Goal: Information Seeking & Learning: Learn about a topic

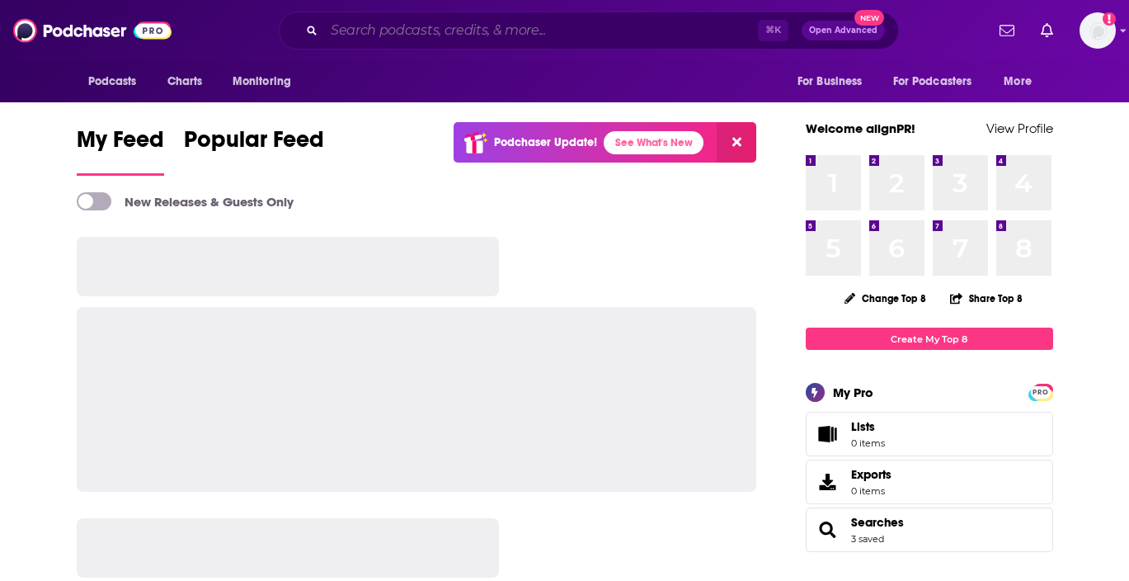
click at [507, 36] on input "Search podcasts, credits, & more..." at bounding box center [541, 30] width 434 height 26
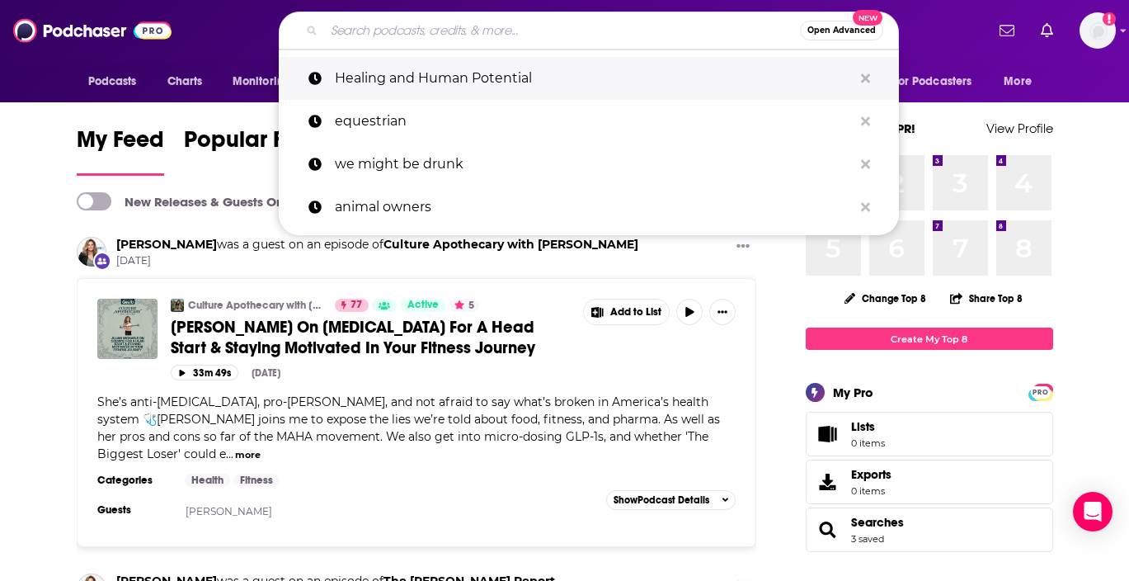
paste input "South Asian Trailblazers"
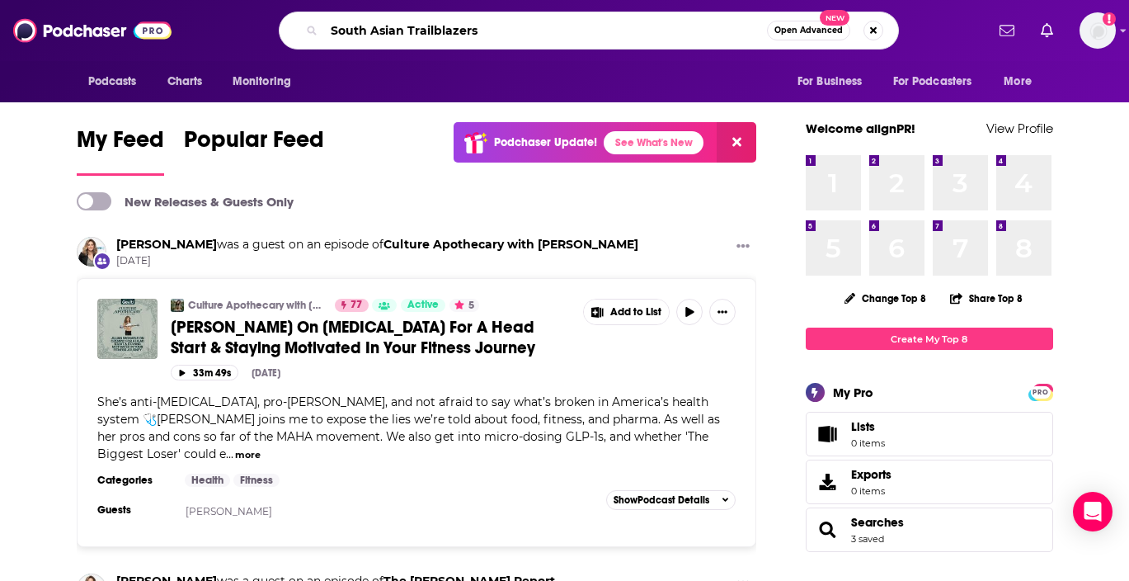
type input "South Asian Trailblazers"
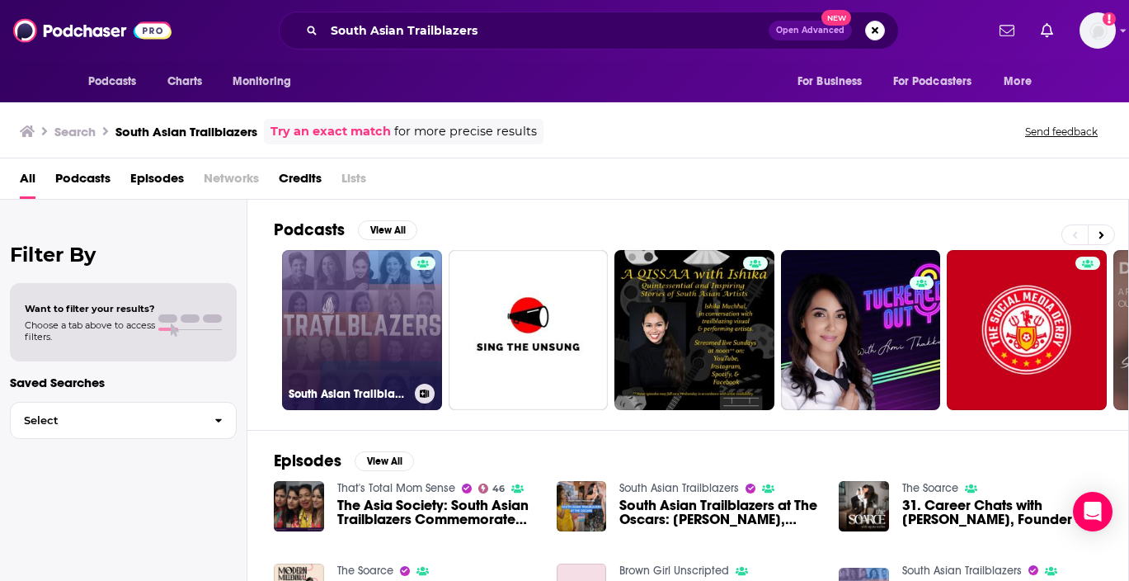
click at [398, 307] on link "South Asian Trailblazers" at bounding box center [362, 330] width 160 height 160
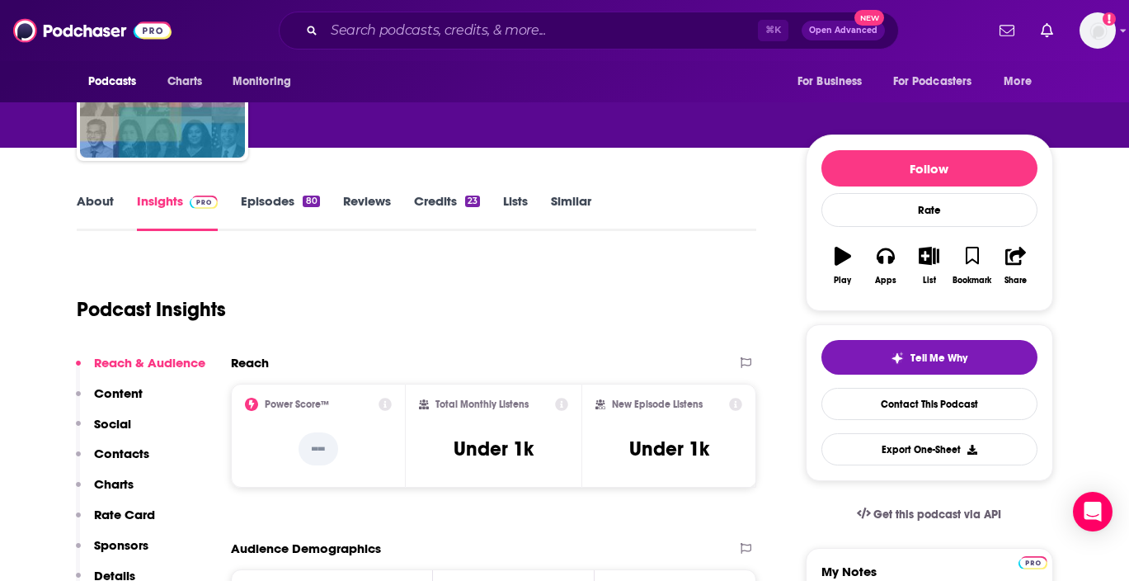
scroll to position [126, 0]
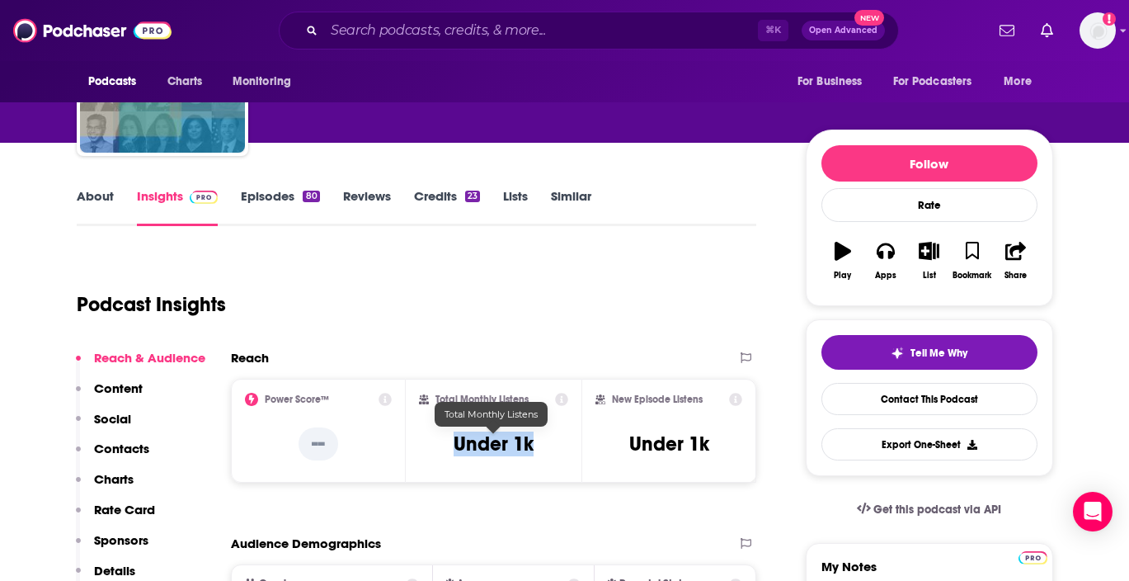
drag, startPoint x: 530, startPoint y: 451, endPoint x: 456, endPoint y: 451, distance: 74.2
click at [456, 451] on div "Total Monthly Listens Under 1k" at bounding box center [493, 431] width 149 height 76
copy h3 "Under 1k"
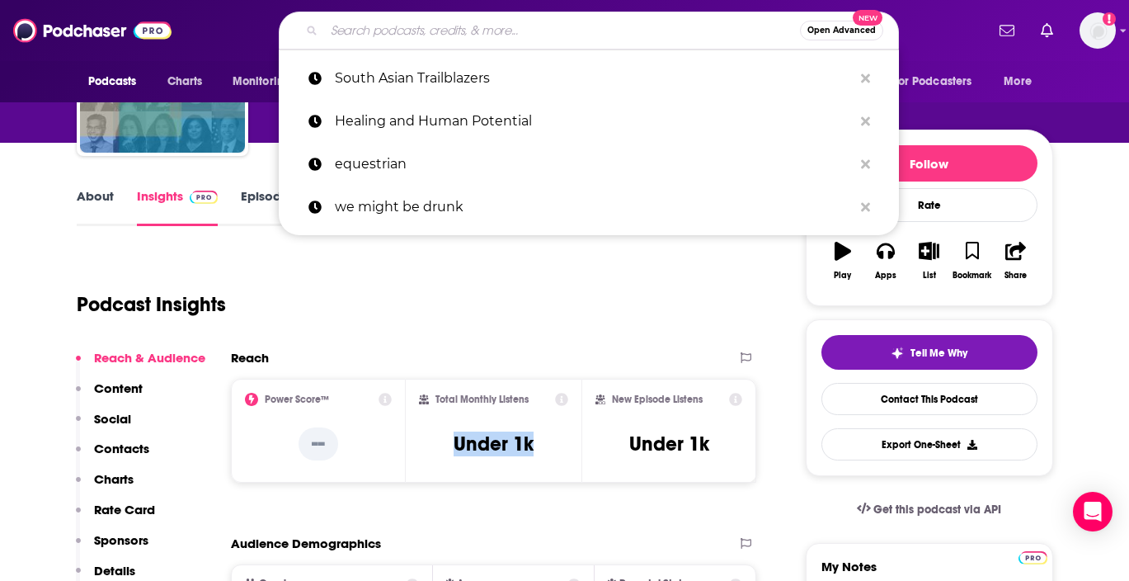
click at [431, 29] on input "Search podcasts, credits, & more..." at bounding box center [562, 30] width 476 height 26
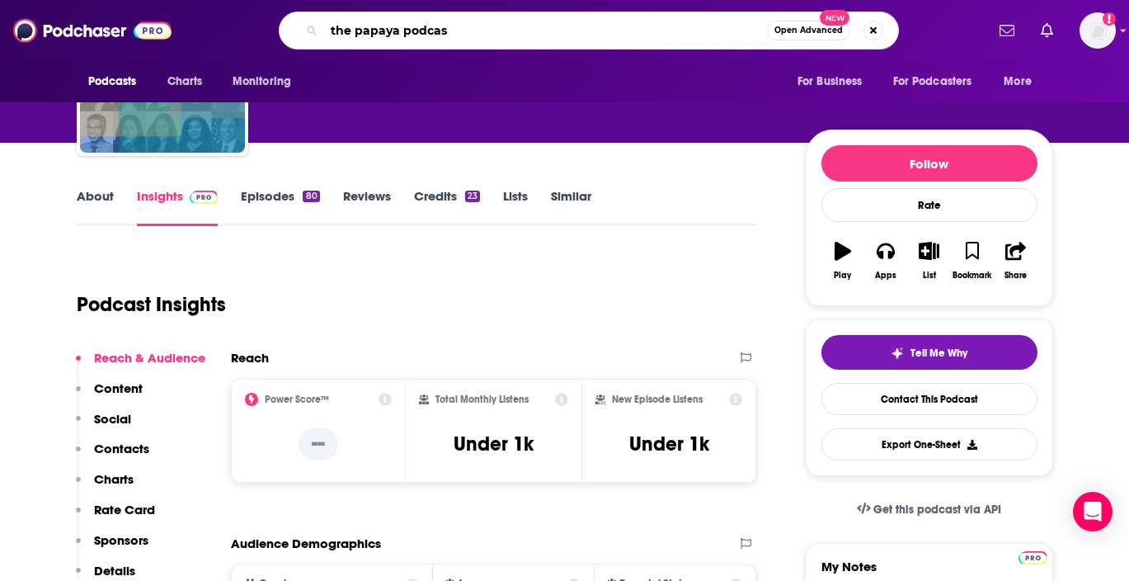
type input "the papaya podcast"
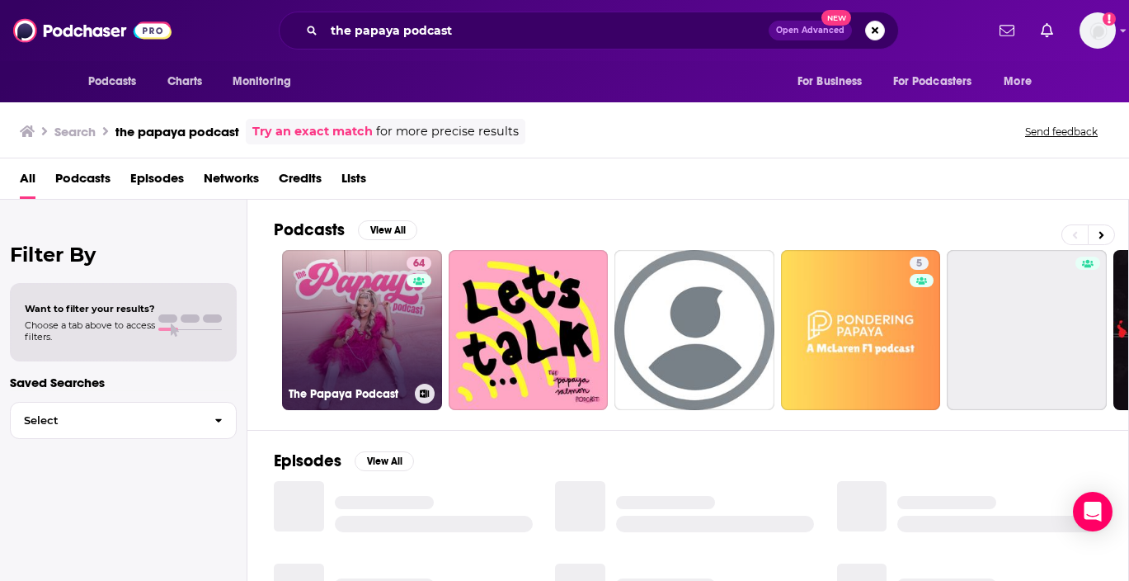
click at [365, 364] on link "64 The Papaya Podcast" at bounding box center [362, 330] width 160 height 160
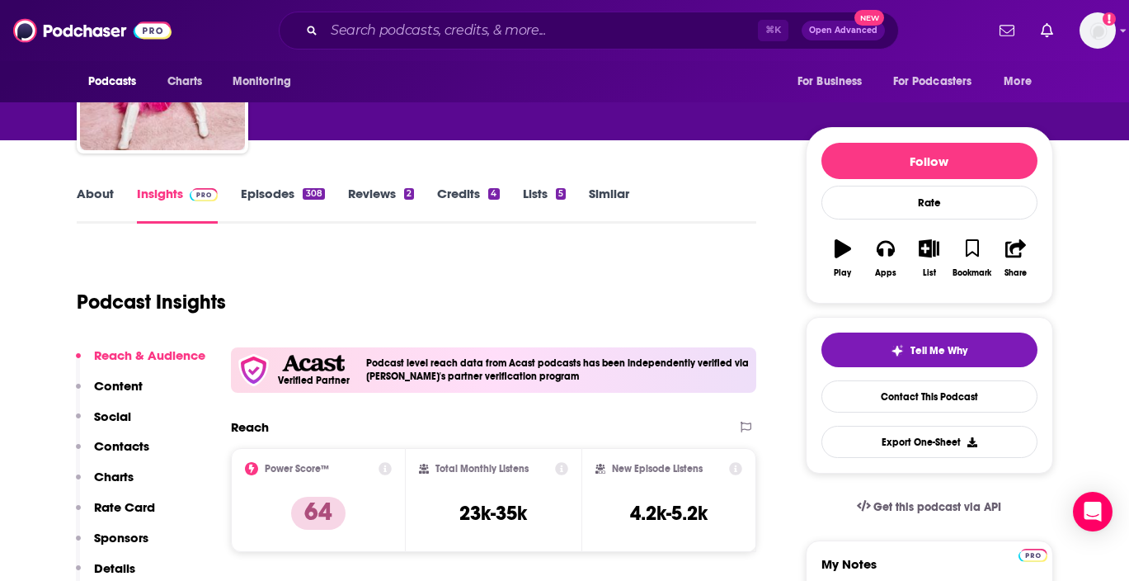
scroll to position [143, 0]
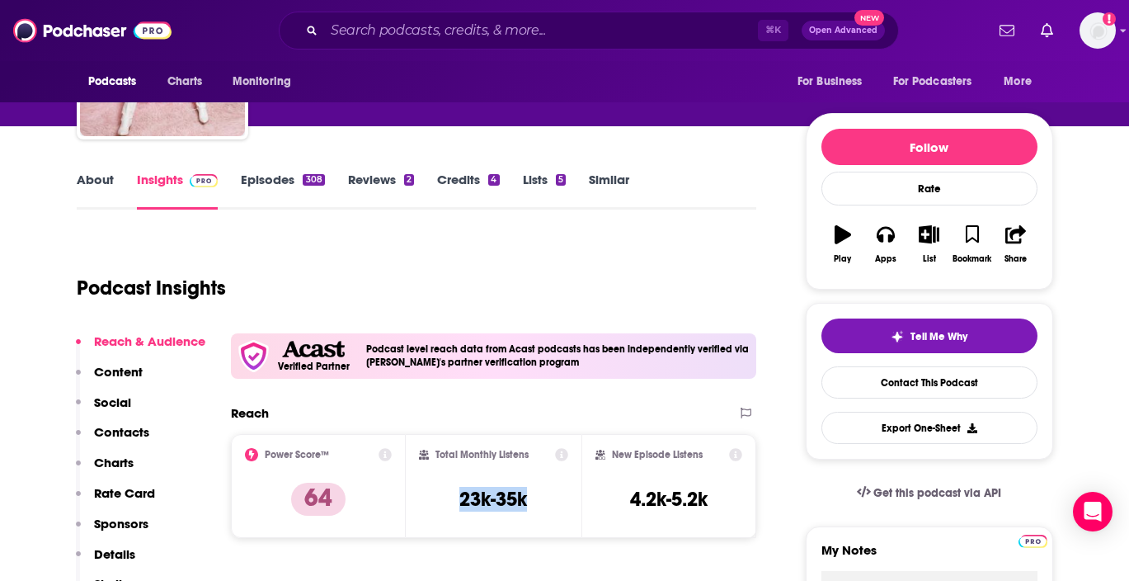
drag, startPoint x: 454, startPoint y: 492, endPoint x: 540, endPoint y: 492, distance: 86.6
click at [540, 492] on div "Total Monthly Listens 23k-35k" at bounding box center [493, 486] width 149 height 76
copy h3 "23k-35k"
